Goal: Communication & Community: Answer question/provide support

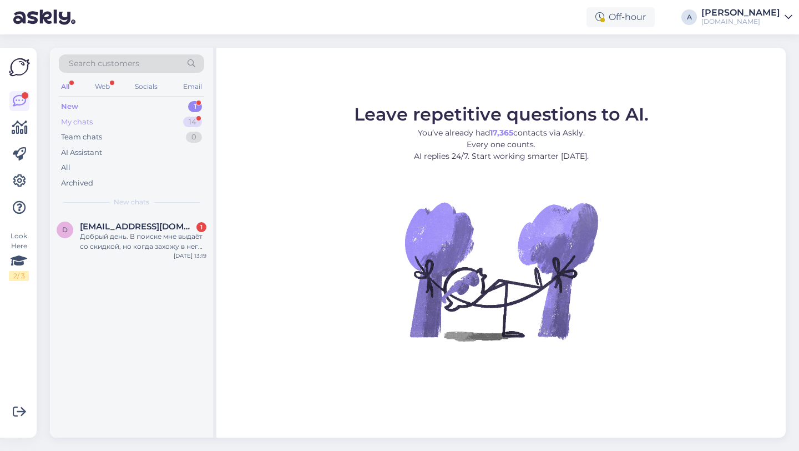
click at [193, 114] on div "My chats 14" at bounding box center [131, 122] width 145 height 16
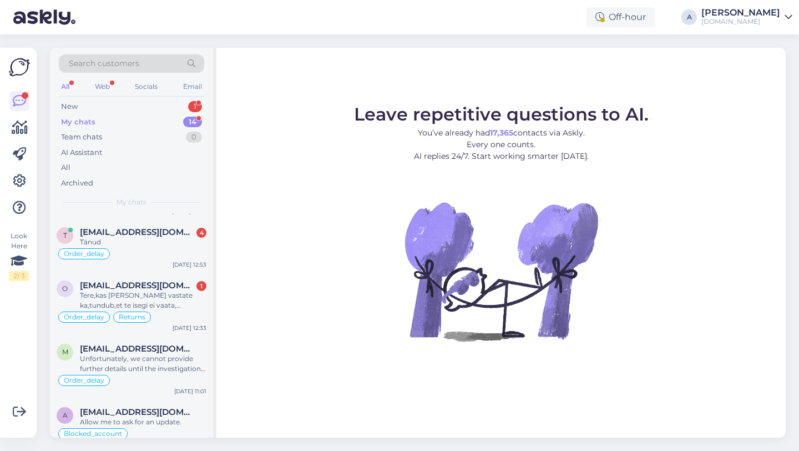
scroll to position [38, 0]
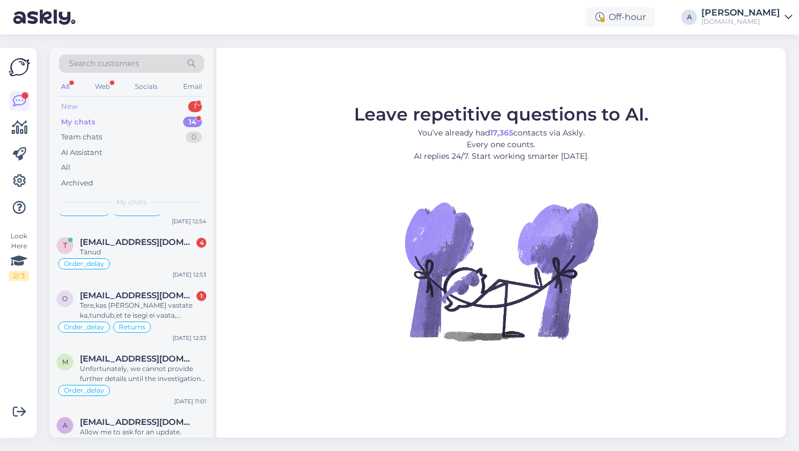
click at [157, 102] on div "New 1" at bounding box center [131, 107] width 145 height 16
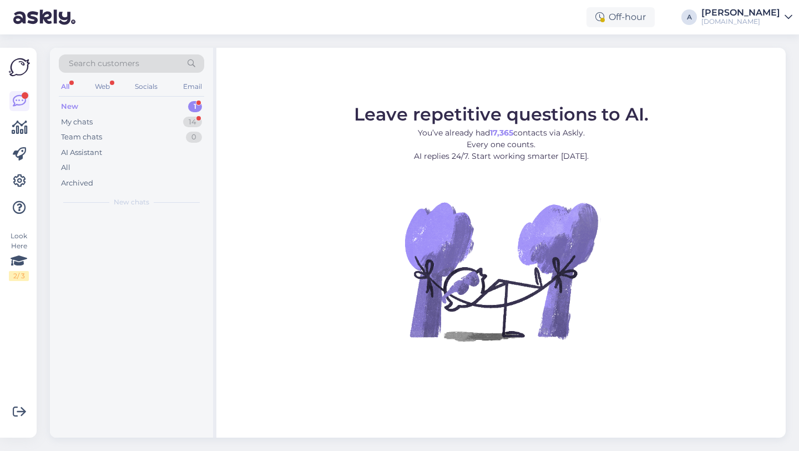
scroll to position [0, 0]
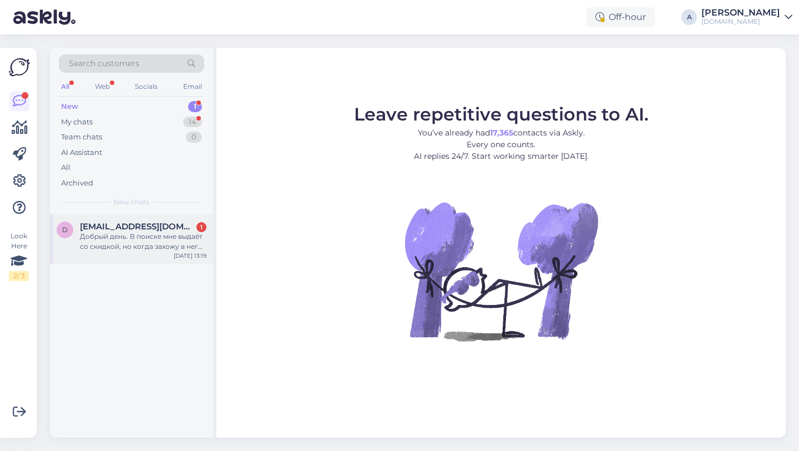
click at [130, 251] on div "Добрый день. В поиске мне выдаёт со скидкой, но когда захожу в него, то идёт по…" at bounding box center [143, 241] width 127 height 20
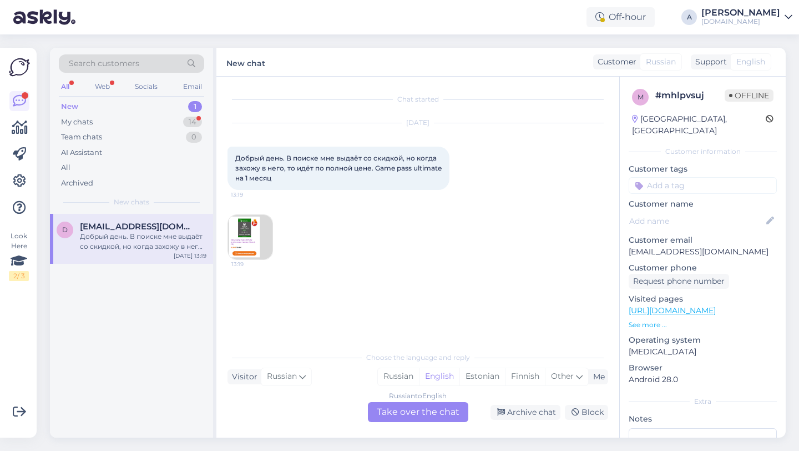
click at [406, 410] on div "Russian to English Take over the chat" at bounding box center [418, 412] width 100 height 20
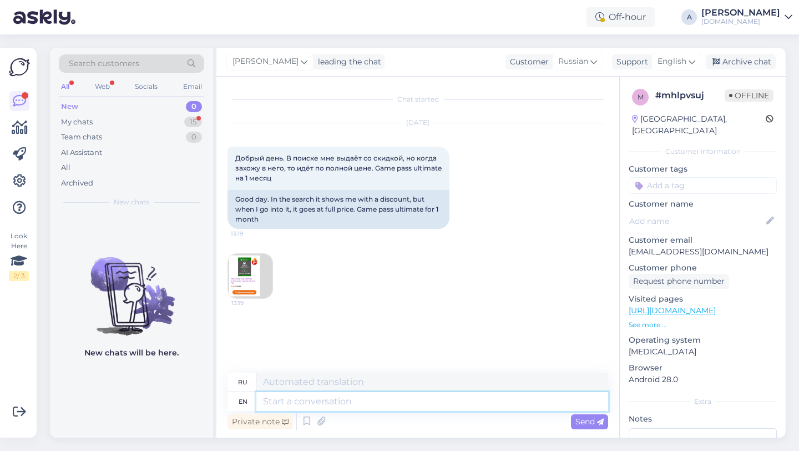
click at [366, 404] on textarea at bounding box center [432, 401] width 352 height 19
type textarea "Hey t"
type textarea "Привет"
type textarea "Hey there!"
type textarea "Привет!"
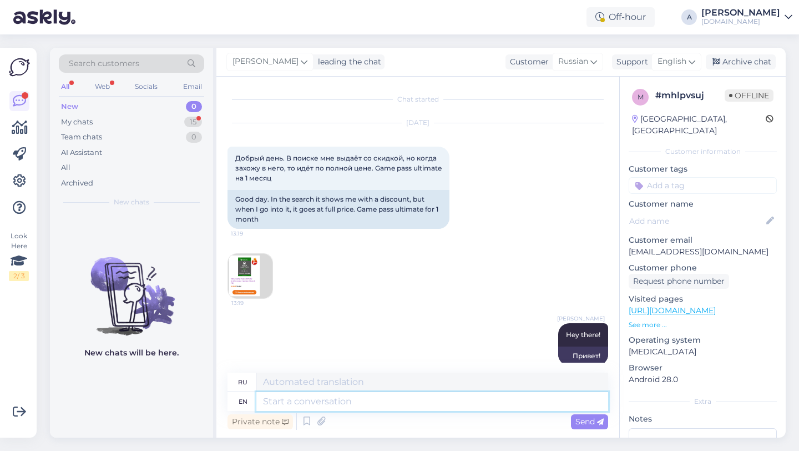
scroll to position [15, 0]
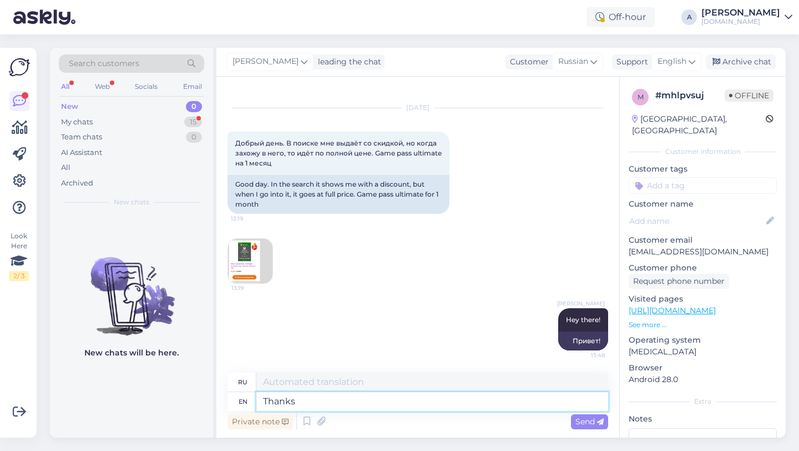
type textarea "Thanks"
type textarea "Спасибо"
type textarea "Thanks for"
type textarea "Спасибо за"
type textarea "Thanks for letin"
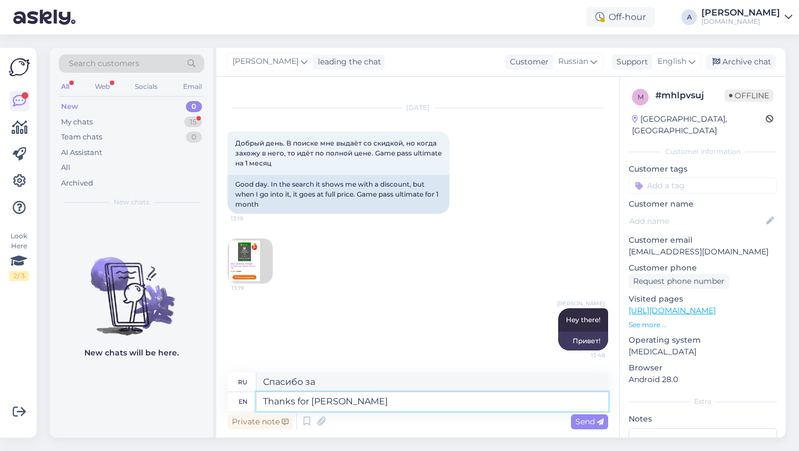
type textarea "Спасибо за разрешение"
type textarea "Thanks for letinng"
type textarea "Спасибо за сообщение"
type textarea "Thanks for letinng"
type textarea "Спасибо, что позволили"
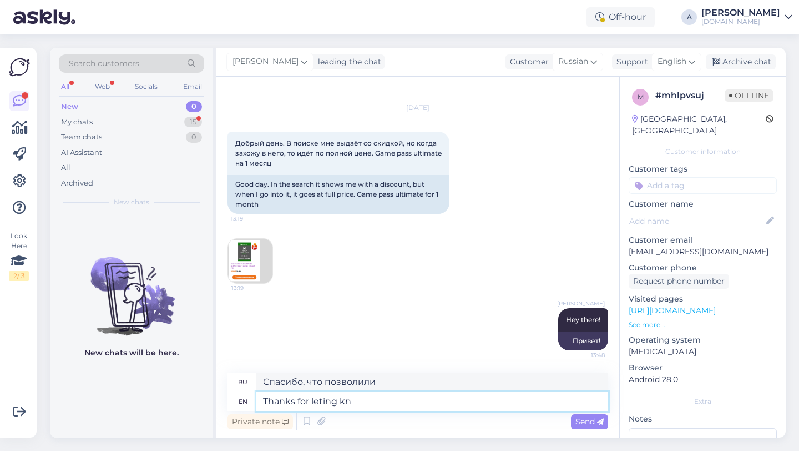
type textarea "Thanks for leting kno"
type textarea "Спасибо, что сообщили."
type textarea "Thanks for leting"
type textarea "Спасибо, что позволили"
type textarea "Thanks for leting u s"
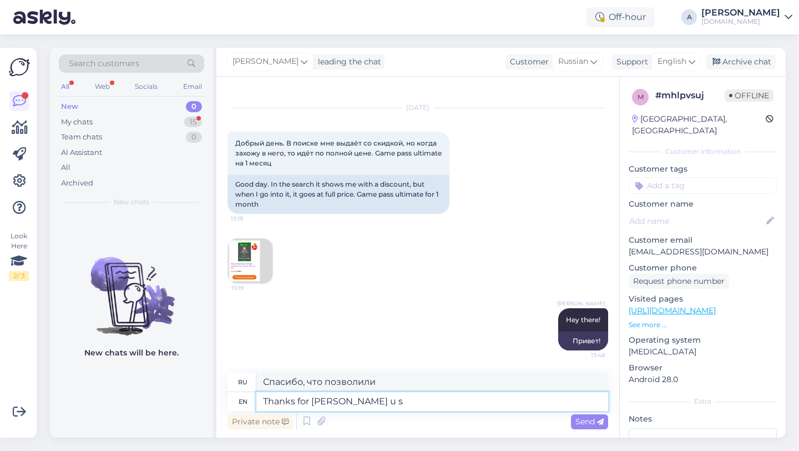
type textarea "Спасибо, что позволили вам"
type textarea "Thanks for leting u sk"
type textarea "Спасибо, что позволили"
type textarea "Thanks for leting u sknow."
type textarea "Спасибо, что сообщили."
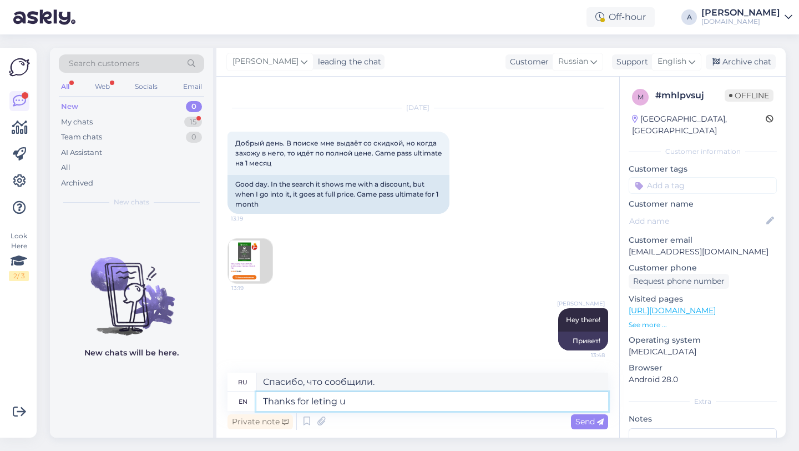
type textarea "Thanks for leting us"
type textarea "Спасибо, что позволили вам"
type textarea "Thanks for leting us k"
type textarea "Спасибо, что позволили нам"
type textarea "Thanks for leting us know."
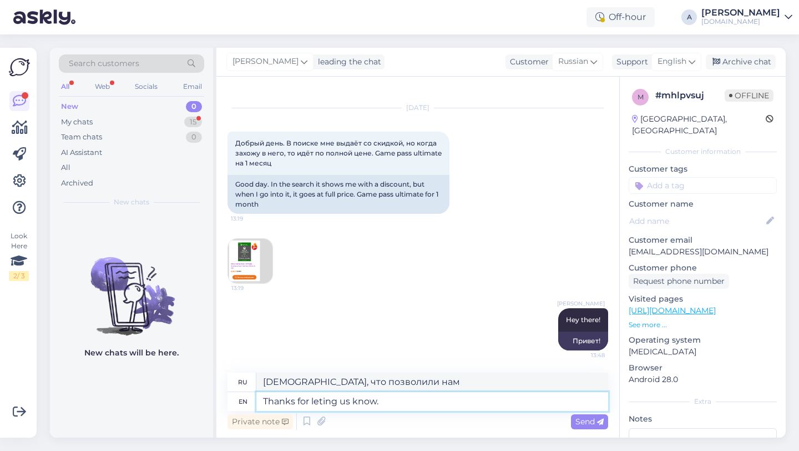
type textarea "Спасибо, что сообщили нам."
click at [321, 402] on textarea "Thanks for leting us know." at bounding box center [432, 401] width 352 height 19
click at [385, 405] on textarea "Thanks for letting us know." at bounding box center [432, 401] width 352 height 19
type textarea "Thanks for letting us know."
click at [597, 426] on div "Send" at bounding box center [589, 421] width 37 height 15
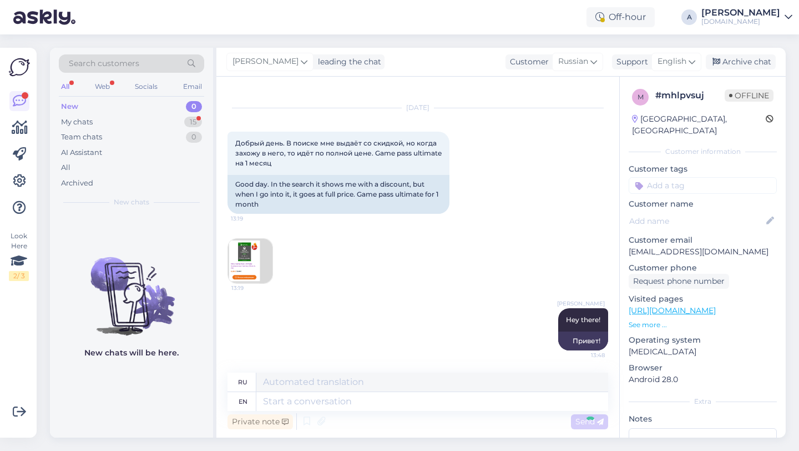
scroll to position [82, 0]
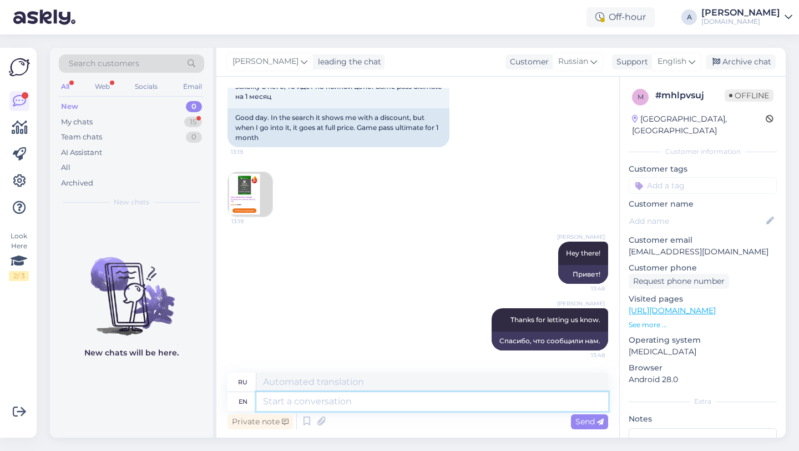
click at [426, 404] on textarea at bounding box center [432, 401] width 352 height 19
type textarea "That"
type textarea "Что"
type textarea "That Issue"
type textarea "Этот выпуск"
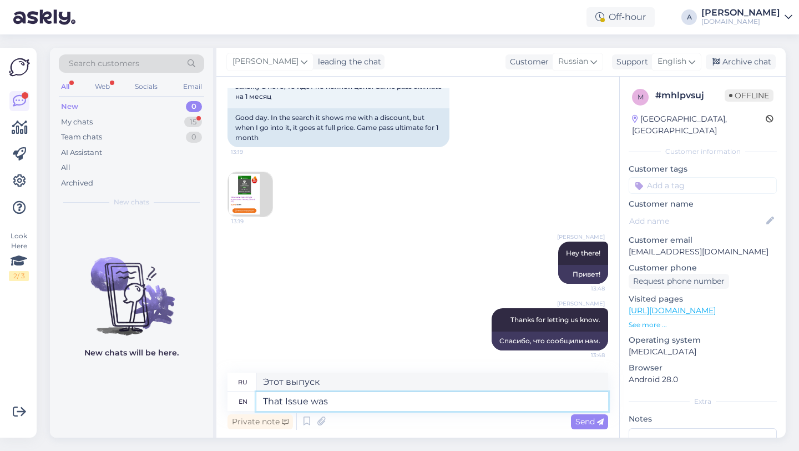
type textarea "That Issue was a"
type textarea "Этот вопрос был"
type textarea "That Issue was already"
type textarea "Этот вопрос уже был"
type textarea "That Issue was already report"
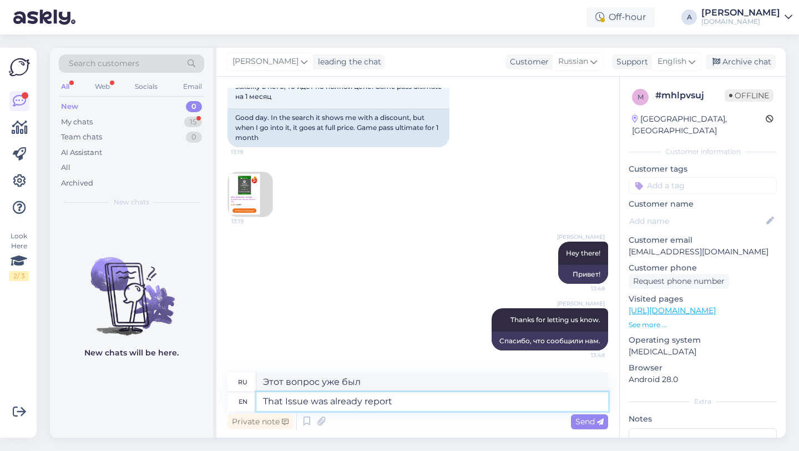
type textarea "Этот выпуск уже был репо"
type textarea "That Issue was already reportd."
type textarea "Об этой проблеме уже сообщалось."
type textarea "That Issue was already reported."
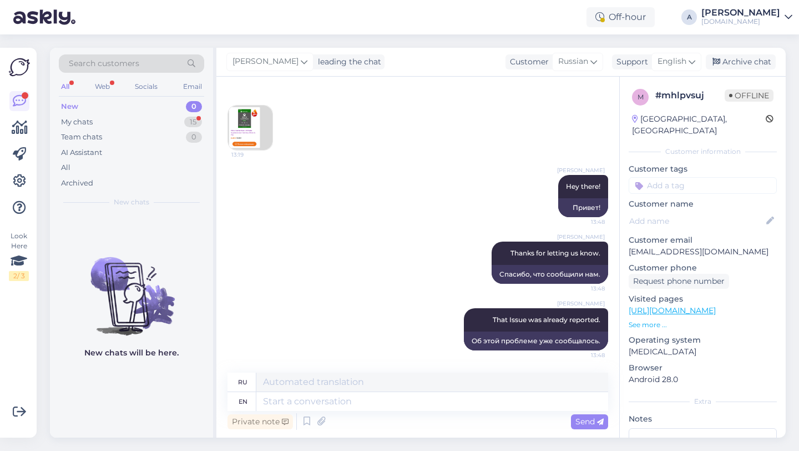
click at [689, 177] on input at bounding box center [703, 185] width 148 height 17
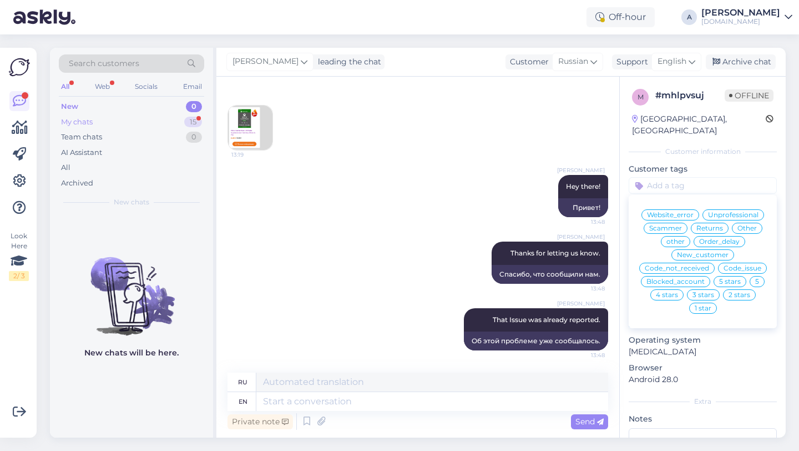
click at [198, 123] on div "15" at bounding box center [193, 122] width 18 height 11
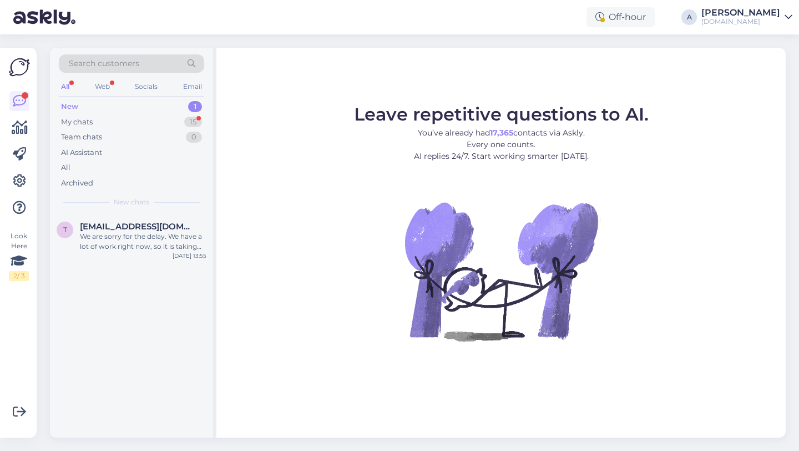
click at [128, 103] on div "New 1" at bounding box center [131, 107] width 145 height 16
click at [143, 239] on div "We are sorry for the delay. We have a lot of work right now, so it is taking lo…" at bounding box center [143, 241] width 127 height 20
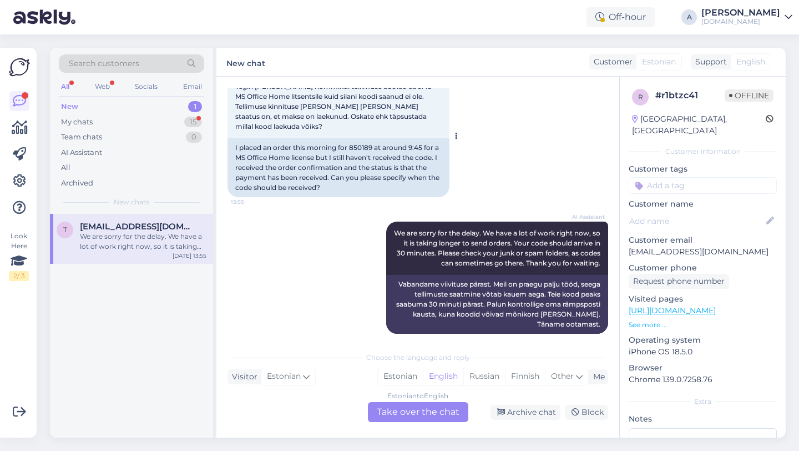
scroll to position [195, 0]
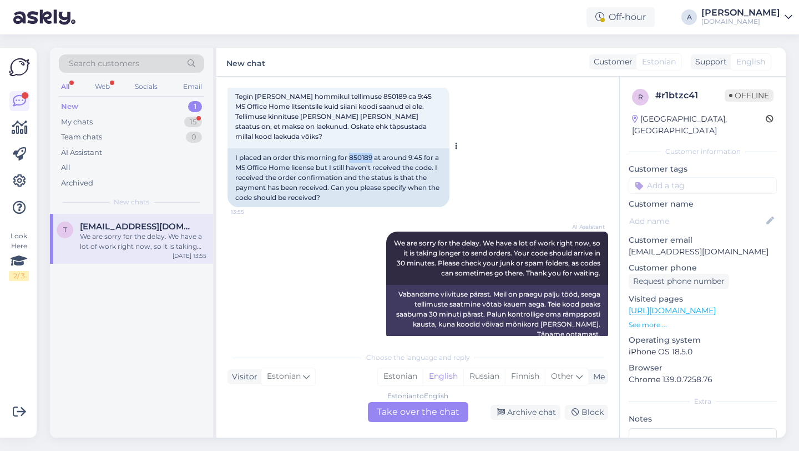
drag, startPoint x: 375, startPoint y: 146, endPoint x: 351, endPoint y: 148, distance: 23.4
click at [351, 148] on div "I placed an order this morning for 850189 at around 9:45 for a MS Office Home l…" at bounding box center [339, 177] width 222 height 59
copy div "850189"
click at [523, 411] on div "Archive chat" at bounding box center [526, 412] width 70 height 15
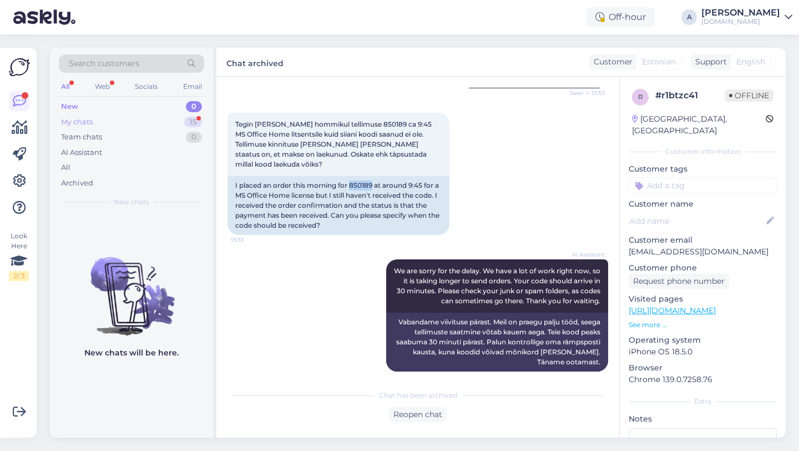
click at [175, 125] on div "My chats 15" at bounding box center [131, 122] width 145 height 16
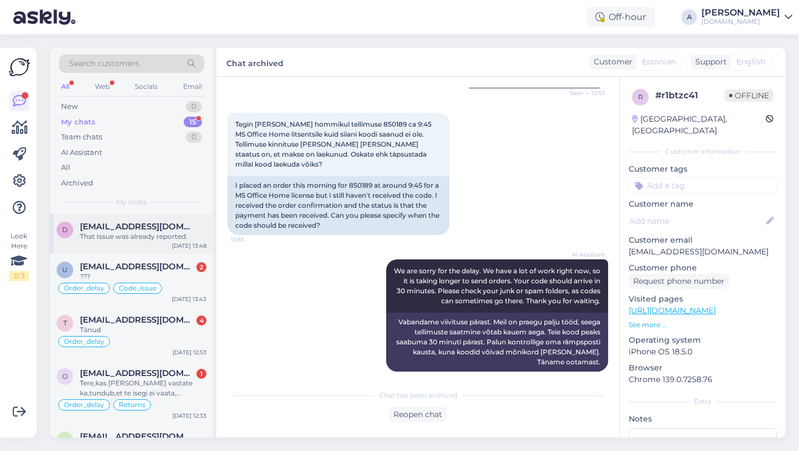
click at [159, 242] on div "d d.korobyak@gmail.com That Issue was already reported. Aug 26 13:48" at bounding box center [131, 234] width 163 height 40
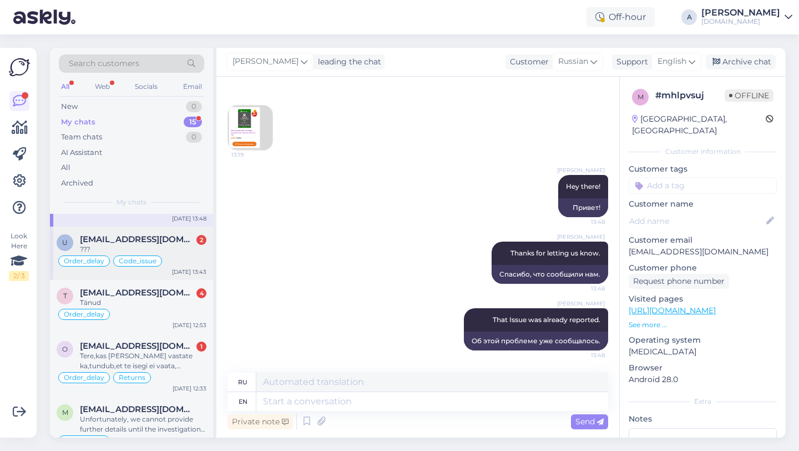
scroll to position [31, 0]
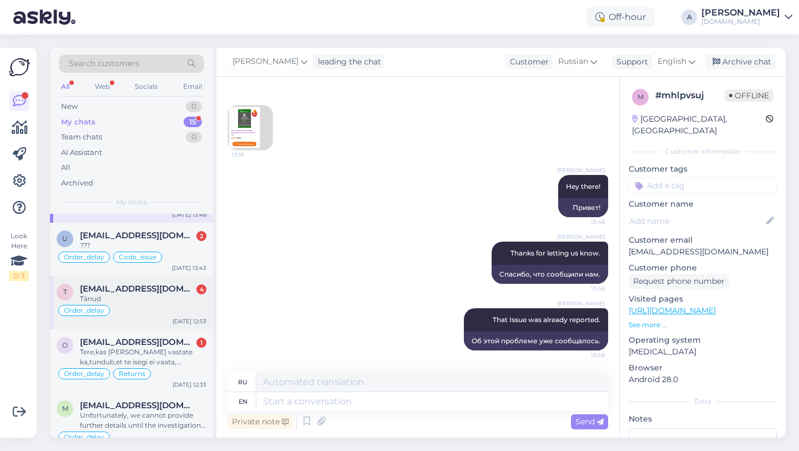
click at [155, 301] on div "Tänud" at bounding box center [143, 299] width 127 height 10
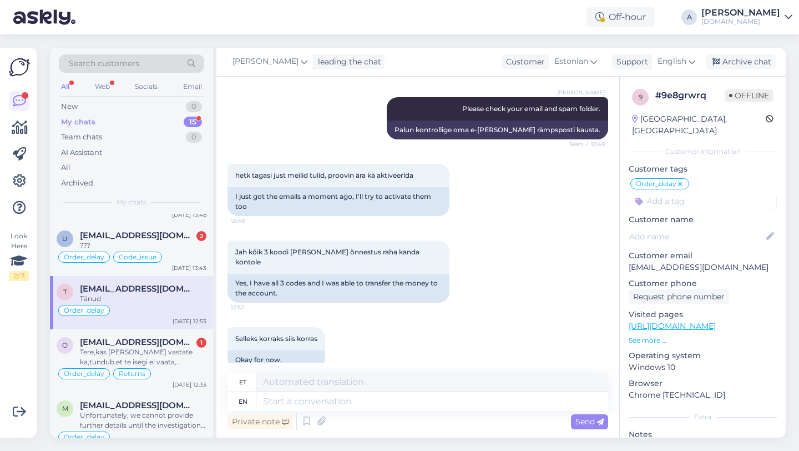
scroll to position [3782, 0]
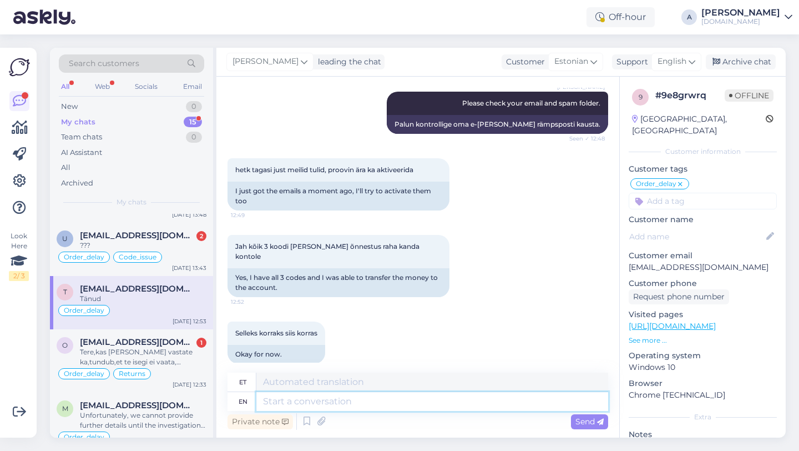
click at [321, 401] on textarea at bounding box center [432, 401] width 352 height 19
type textarea "I'm"
type textarea "Ma olen"
type textarea "I'm glad"
type textarea "Mul on hea meel"
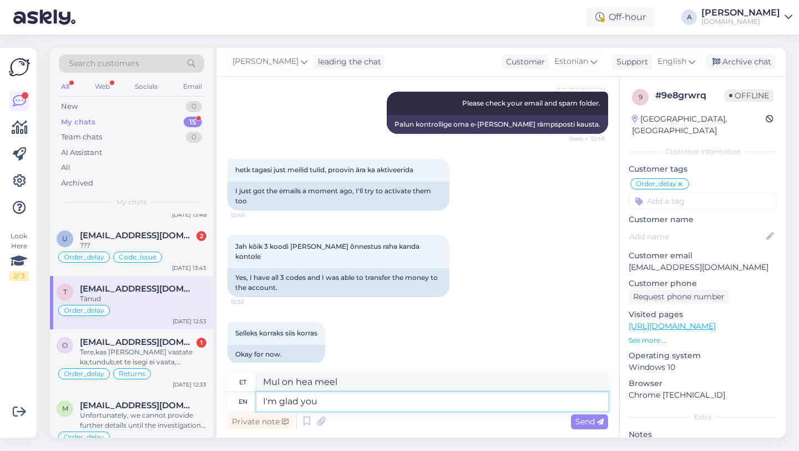
type textarea "I'm glad you"
type textarea "Mul on sinu üle hea meel"
type textarea "I'm glad you got e"
type textarea "Mul on hea meel, et sa said"
type textarea "I'm glad you got everythin"
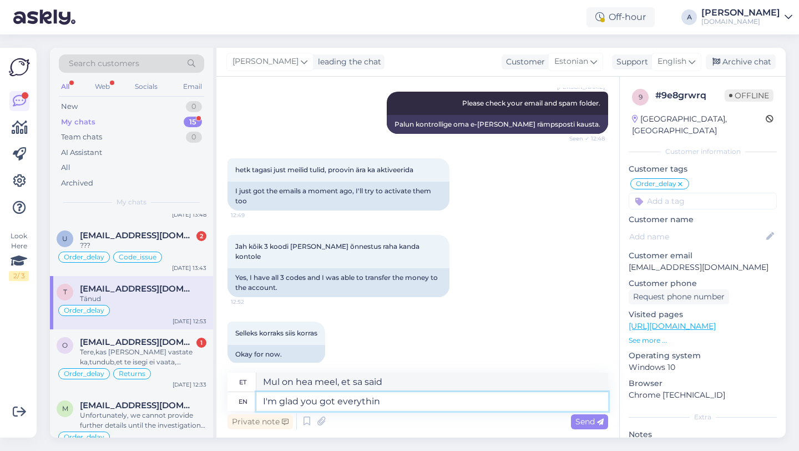
type textarea "Mul on hea meel, et sul kõik olemas on"
type textarea "I'm glad you got everything."
type textarea "Mul on hea meel, et sa kõik kätte said."
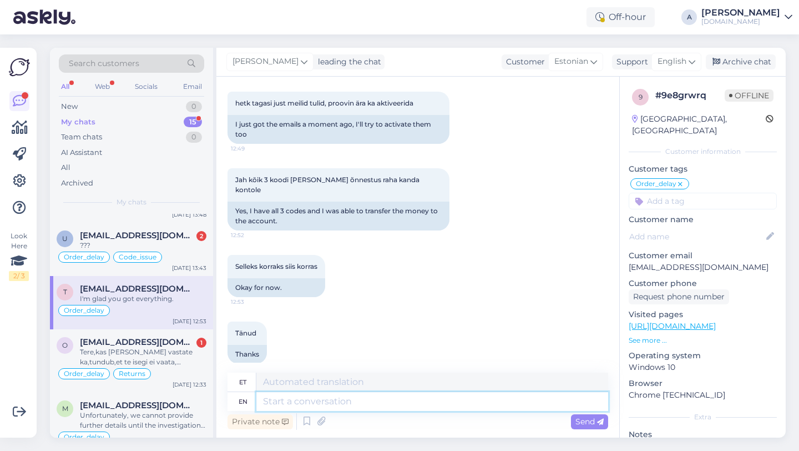
paste textarea "If you need further help, don't hesitate to contact us again. Have a great day!"
type textarea "If you need further help, don't hesitate to contact us again. Have a great day!"
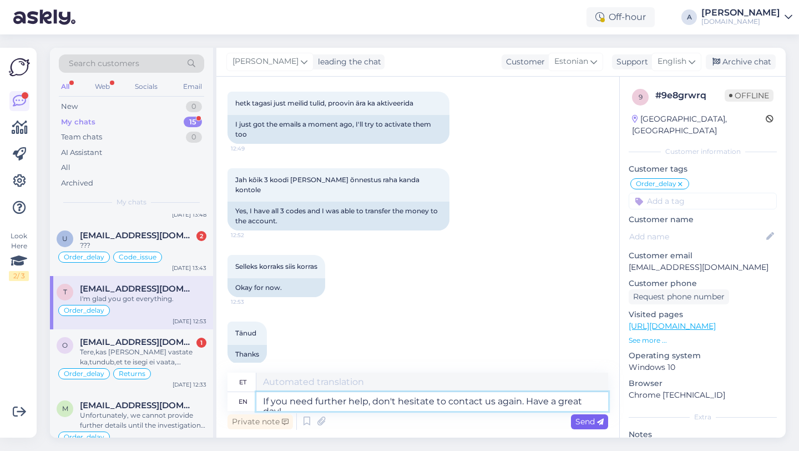
type textarea "Kui vajate täiendavat abi, võtke meiega uuesti ühendust. Ilusat päeva!"
type textarea "If you need further help, don't hesitate to contact us again. Have a great day!"
click at [595, 422] on span "Send" at bounding box center [590, 421] width 28 height 10
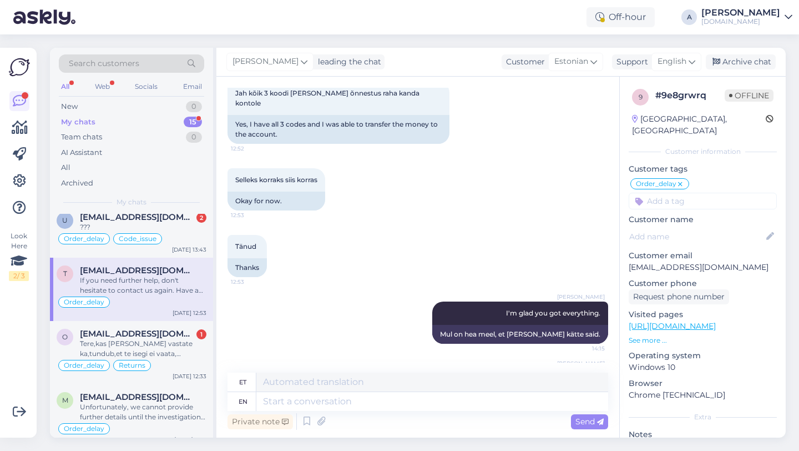
scroll to position [0, 0]
